Goal: Browse casually

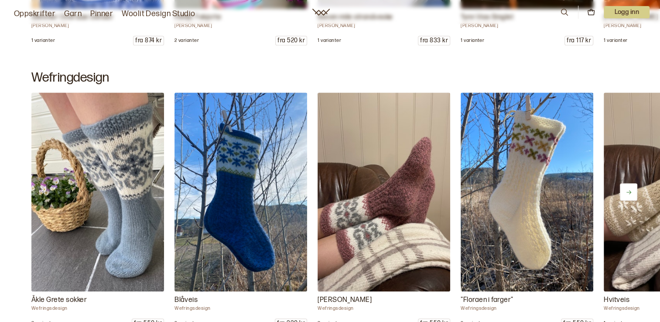
scroll to position [742, 0]
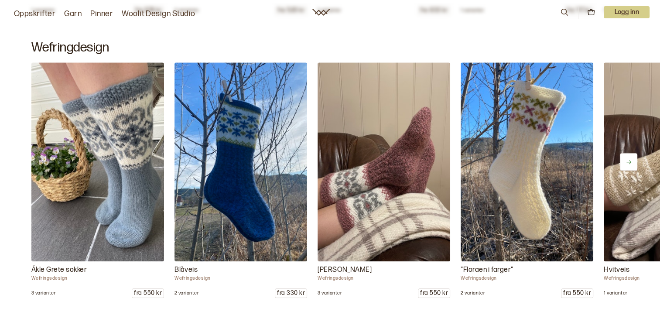
click at [623, 161] on button at bounding box center [628, 161] width 17 height 17
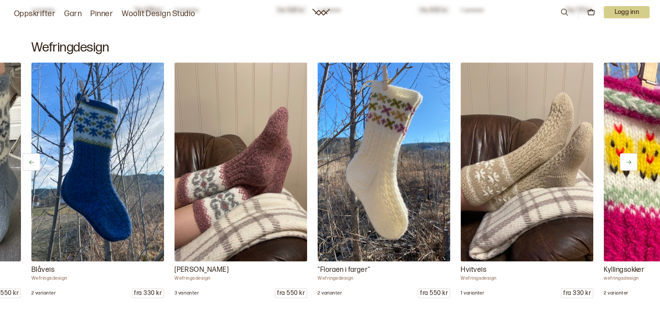
click at [623, 161] on button at bounding box center [628, 161] width 17 height 17
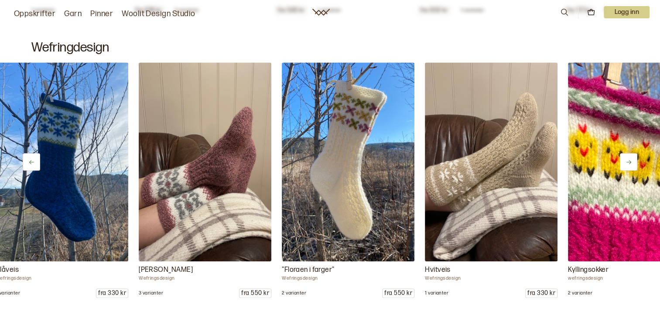
click at [623, 160] on button at bounding box center [628, 161] width 17 height 17
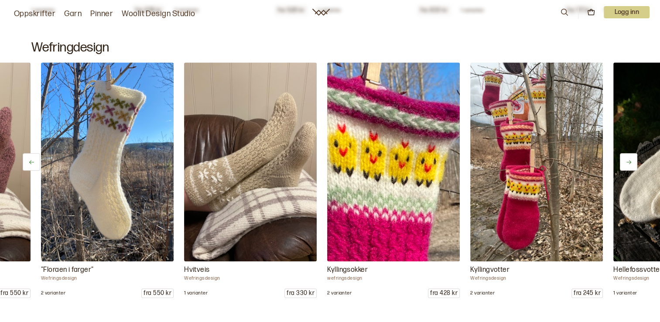
click at [623, 160] on button at bounding box center [628, 161] width 17 height 17
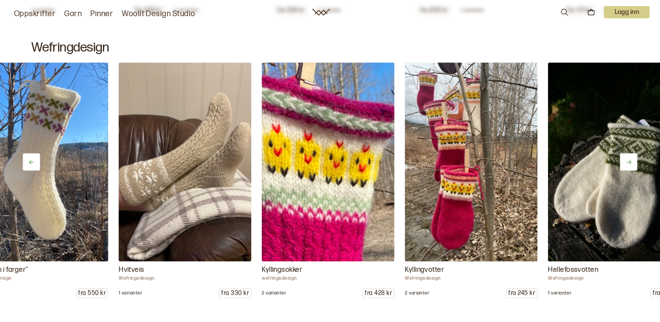
click at [623, 160] on button at bounding box center [628, 161] width 17 height 17
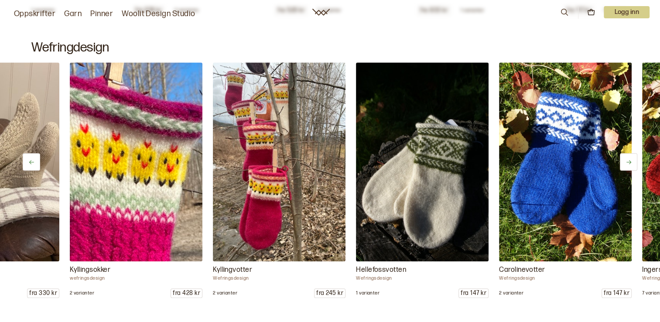
click at [623, 160] on button at bounding box center [628, 161] width 17 height 17
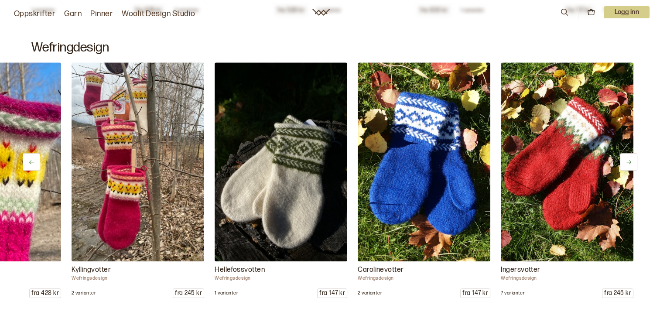
scroll to position [0, 824]
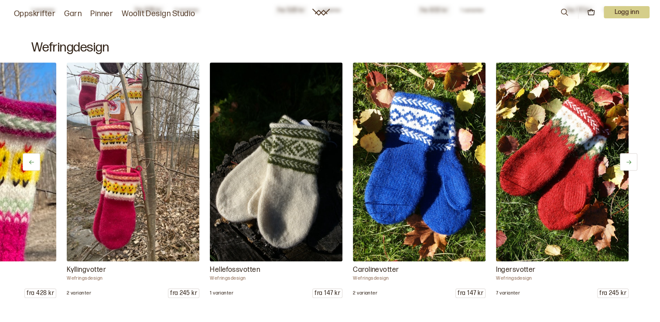
click at [623, 160] on button at bounding box center [628, 161] width 17 height 17
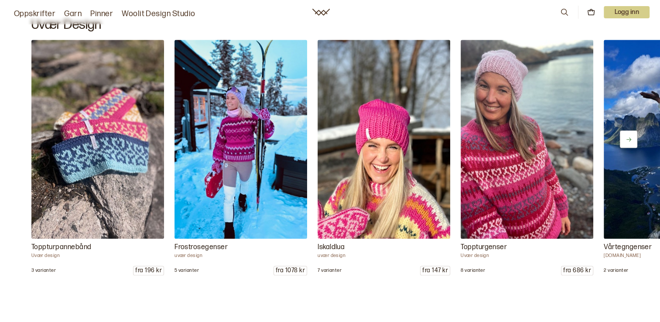
scroll to position [1004, 0]
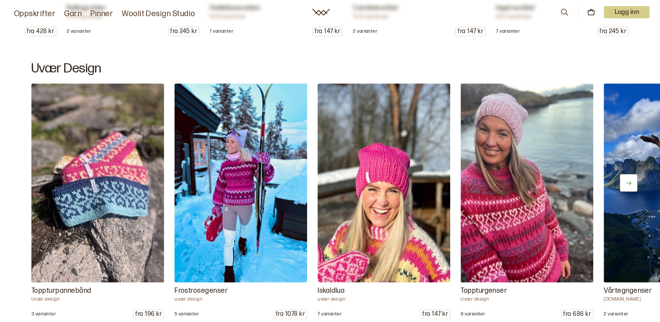
click at [634, 185] on button at bounding box center [628, 182] width 17 height 17
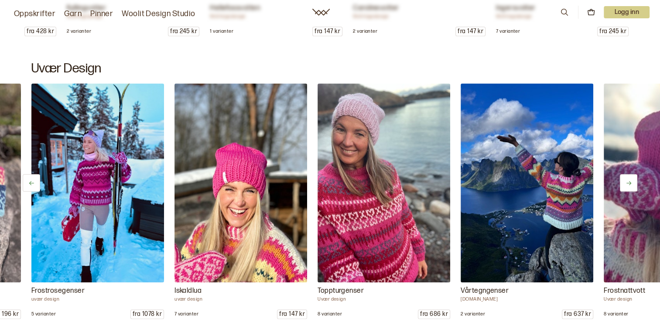
click at [634, 185] on button at bounding box center [628, 182] width 17 height 17
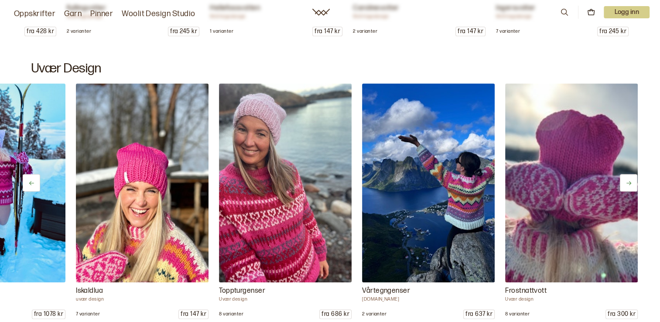
scroll to position [0, 251]
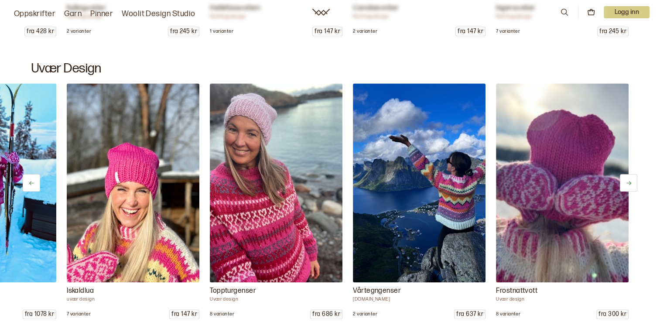
click at [634, 185] on button at bounding box center [628, 182] width 17 height 17
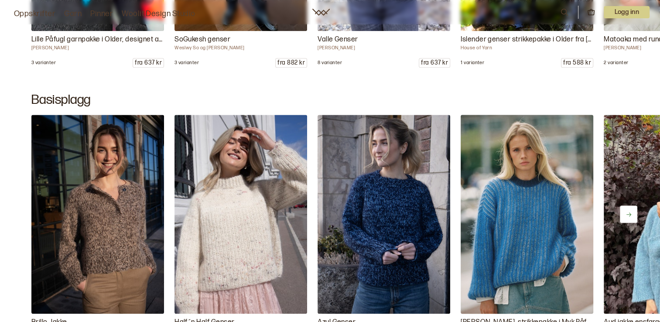
scroll to position [4278, 0]
